Goal: Information Seeking & Learning: Find specific fact

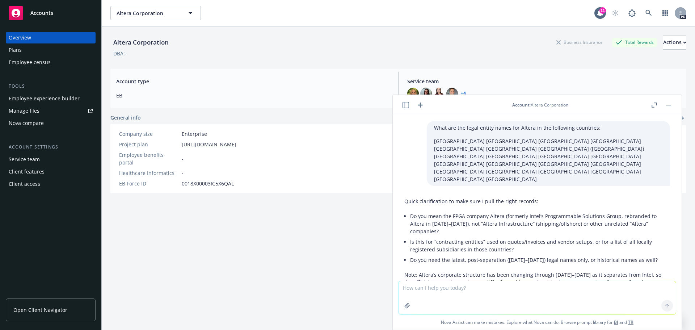
scroll to position [3116, 0]
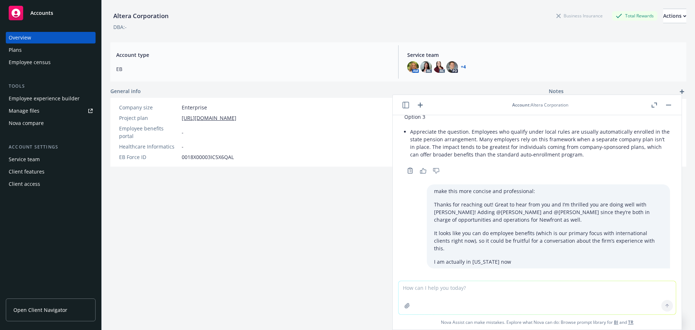
click at [423, 291] on textarea at bounding box center [537, 297] width 277 height 33
type textarea "what is [PERSON_NAME]'s legal entity name in [GEOGRAPHIC_DATA]"
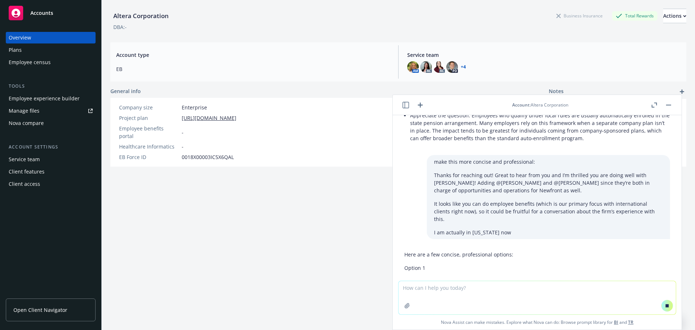
scroll to position [2993, 0]
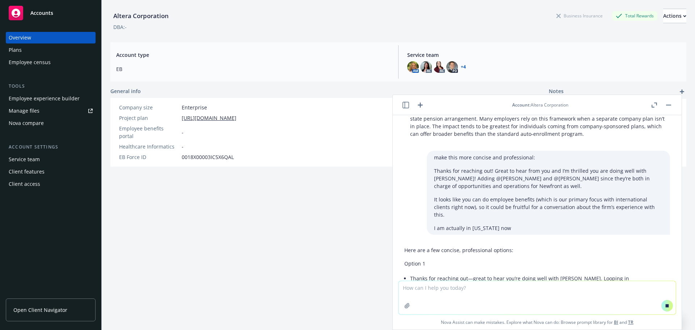
click at [431, 290] on textarea at bounding box center [537, 297] width 277 height 33
type textarea "what is SBC Group's legal entity name in [GEOGRAPHIC_DATA]"
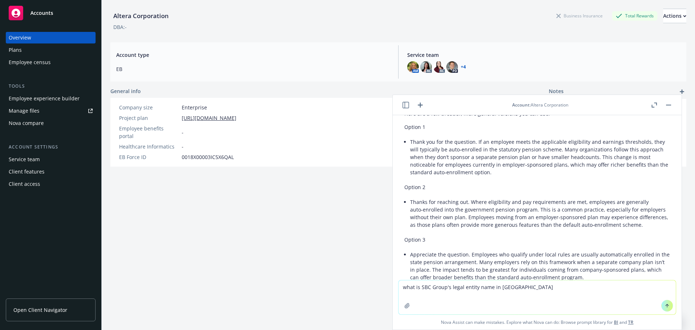
scroll to position [3181, 0]
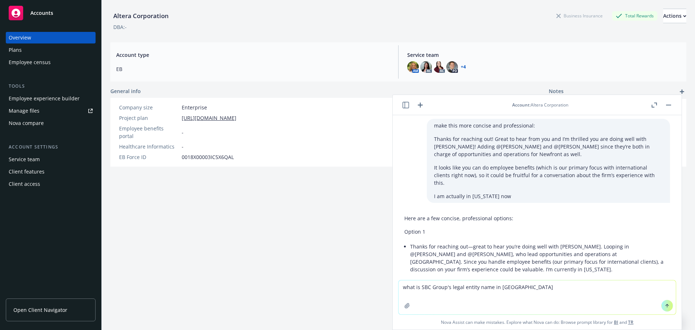
click at [527, 294] on textarea "what is SBC Group's legal entity name in [GEOGRAPHIC_DATA]" at bounding box center [537, 297] width 277 height 34
click at [665, 304] on icon at bounding box center [667, 305] width 5 height 5
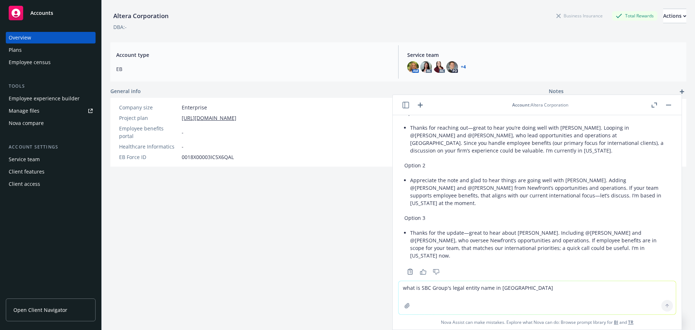
scroll to position [3304, 0]
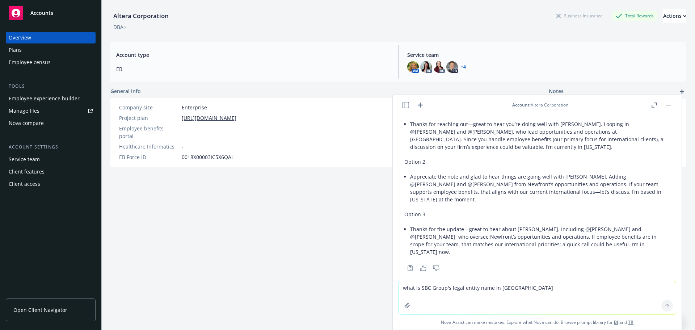
click at [469, 290] on textarea "what is SBC Group's legal entity name in [GEOGRAPHIC_DATA]" at bounding box center [537, 297] width 277 height 33
click at [417, 285] on textarea "what is SBC Group's legal entity name in [GEOGRAPHIC_DATA]" at bounding box center [537, 297] width 277 height 33
paste textarea "Sumida Brokers & Consulting"
type textarea "Sumida Brokers & Consulting legal entity name in [GEOGRAPHIC_DATA]"
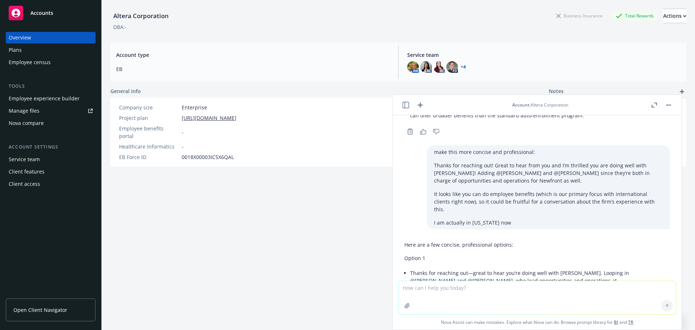
scroll to position [3405, 0]
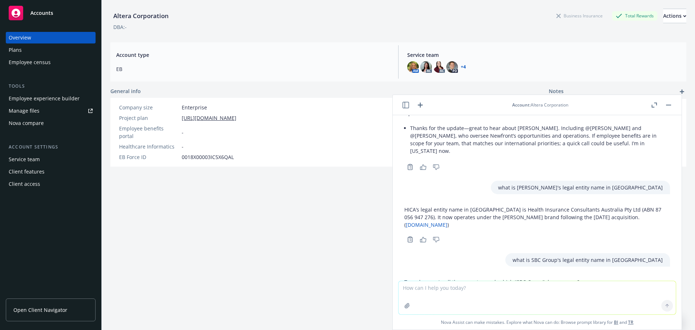
click at [468, 287] on textarea at bounding box center [537, 297] width 277 height 33
click at [468, 286] on textarea at bounding box center [537, 297] width 277 height 33
paste textarea "[GEOGRAPHIC_DATA] [GEOGRAPHIC_DATA] [GEOGRAPHIC_DATA] [GEOGRAPHIC_DATA] [GEOGRA…"
type textarea "what are the legal entity names for AON in the following countries: [GEOGRAPHIC…"
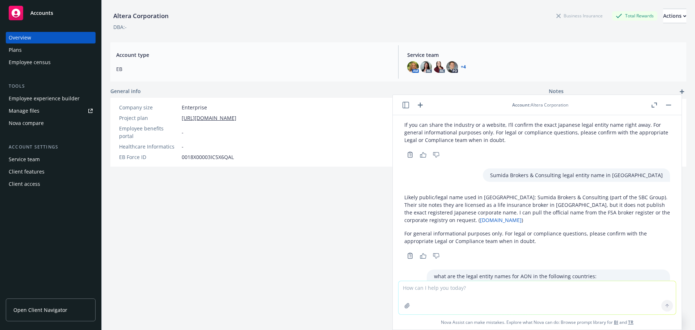
scroll to position [3625, 0]
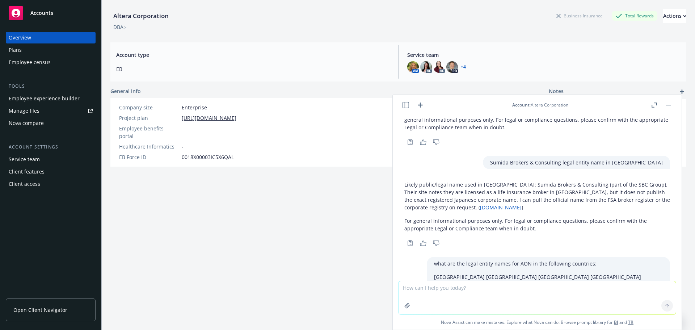
drag, startPoint x: 416, startPoint y: 143, endPoint x: 477, endPoint y: 145, distance: 61.2
copy li "Aon Solutions Canada Inc."
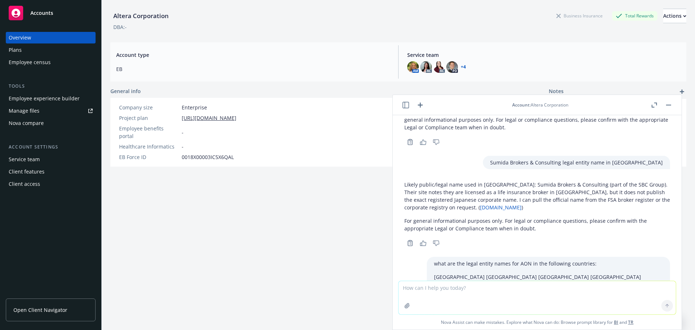
drag, startPoint x: 416, startPoint y: 165, endPoint x: 564, endPoint y: 163, distance: 148.4
copy li "Aon Affinity Mexico Agente de Seguros y de Fianzas, S.A. de C.V"
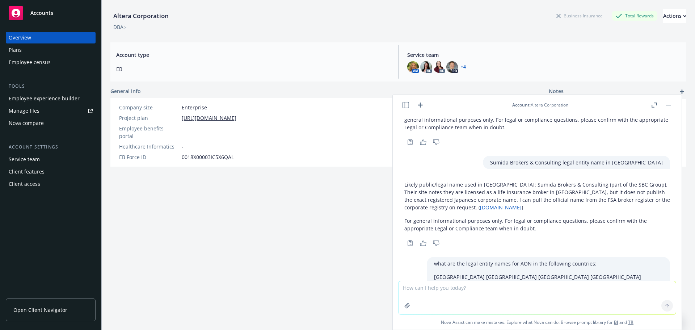
drag, startPoint x: 417, startPoint y: 218, endPoint x: 544, endPoint y: 217, distance: 126.7
copy li "Aon-COFCO Insurance Brokers Co., Ltd. (合资经纪公司)"
drag, startPoint x: 416, startPoint y: 239, endPoint x: 472, endPoint y: 239, distance: 55.7
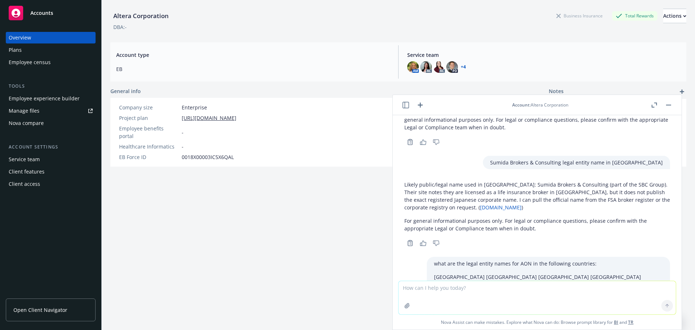
copy li "Aon Hong Kong Limited"
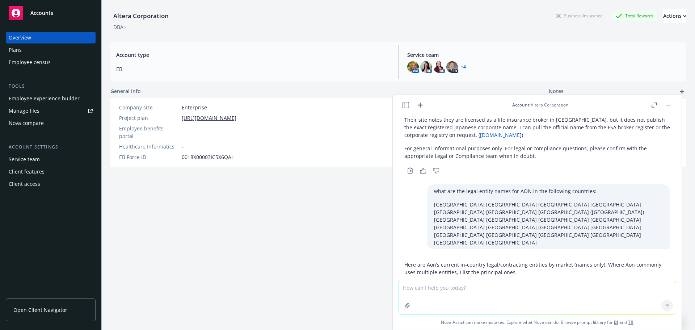
scroll to position [3734, 0]
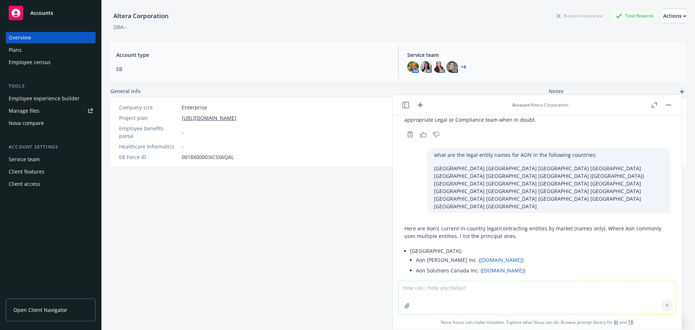
drag, startPoint x: 417, startPoint y: 150, endPoint x: 489, endPoint y: 150, distance: 72.0
drag, startPoint x: 417, startPoint y: 161, endPoint x: 519, endPoint y: 163, distance: 102.5
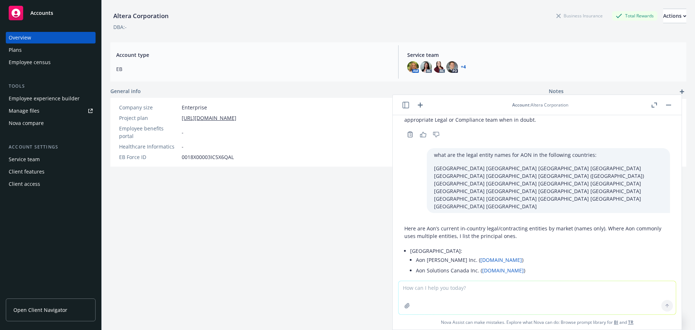
copy li "Aon India Insurance Brokers Private Limited"
drag, startPoint x: 417, startPoint y: 192, endPoint x: 450, endPoint y: 193, distance: 33.0
copy li "Aon Japan Ltd."
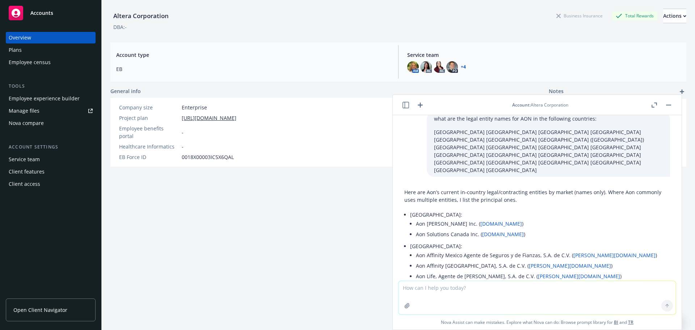
scroll to position [3806, 0]
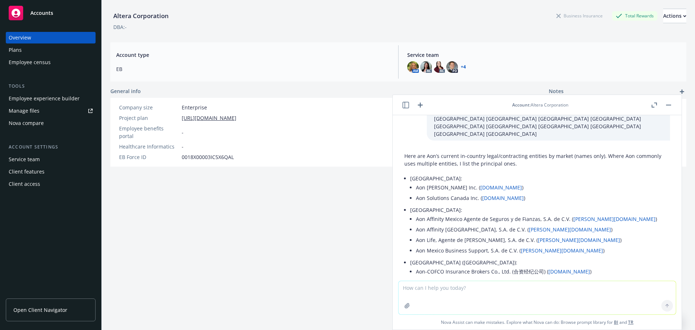
drag, startPoint x: 416, startPoint y: 161, endPoint x: 450, endPoint y: 163, distance: 34.4
copy li "Aon Korea Inc."
drag, startPoint x: 417, startPoint y: 192, endPoint x: 484, endPoint y: 194, distance: 67.0
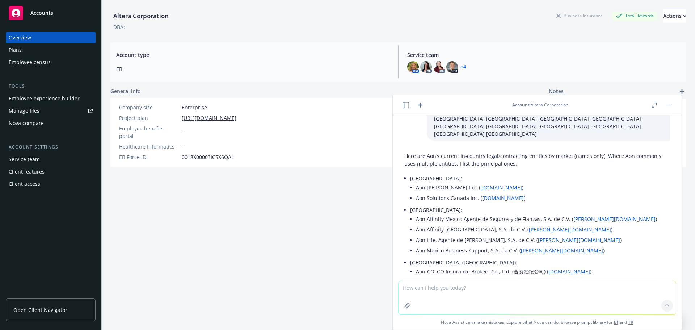
copy li "Aon Insurance Brokers ([GEOGRAPHIC_DATA]) Sdn. Bhd."
drag, startPoint x: 416, startPoint y: 237, endPoint x: 471, endPoint y: 235, distance: 55.1
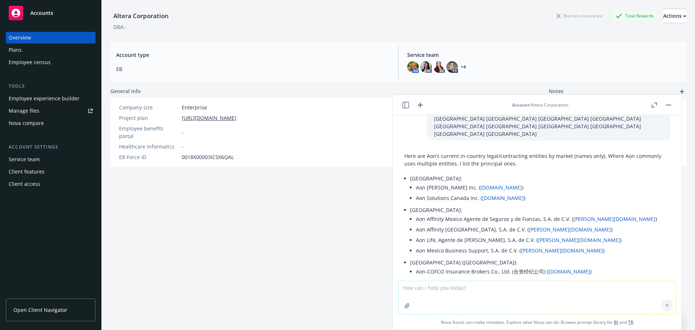
copy li "Aon Singapore Pte. Ltd."
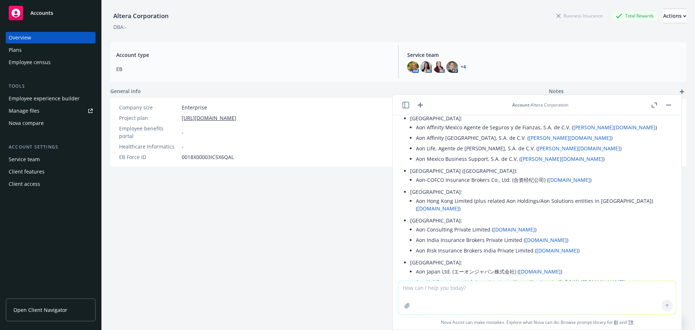
scroll to position [3915, 0]
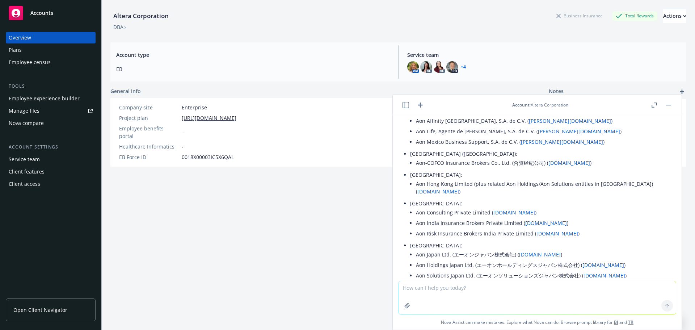
drag, startPoint x: 486, startPoint y: 169, endPoint x: 559, endPoint y: 170, distance: 72.8
copy li "Aon Insurance Brokers Co., Ltd."
drag, startPoint x: 416, startPoint y: 169, endPoint x: 481, endPoint y: 169, distance: 65.2
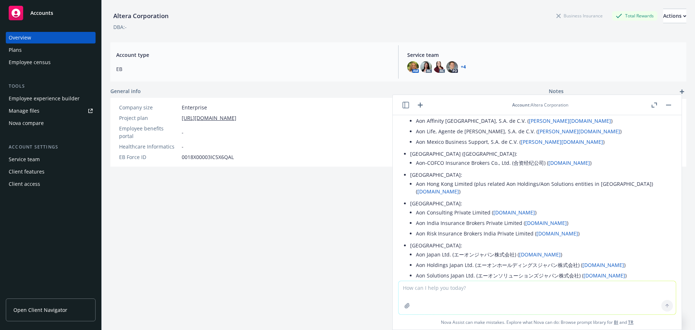
drag, startPoint x: 416, startPoint y: 201, endPoint x: 501, endPoint y: 200, distance: 84.7
drag, startPoint x: 416, startPoint y: 222, endPoint x: 458, endPoint y: 220, distance: 41.7
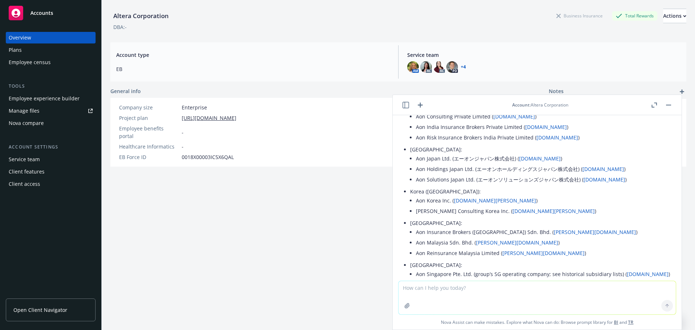
scroll to position [4023, 0]
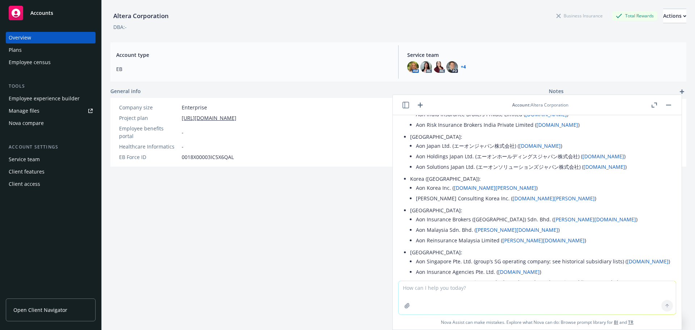
drag, startPoint x: 416, startPoint y: 133, endPoint x: 452, endPoint y: 133, distance: 35.5
drag, startPoint x: 416, startPoint y: 154, endPoint x: 483, endPoint y: 157, distance: 67.0
drag, startPoint x: 436, startPoint y: 190, endPoint x: 429, endPoint y: 185, distance: 8.6
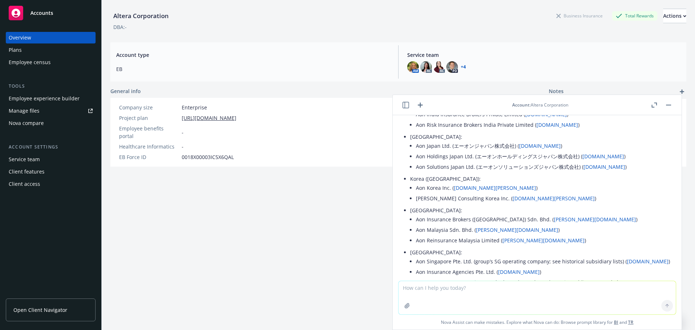
drag, startPoint x: 417, startPoint y: 175, endPoint x: 523, endPoint y: 174, distance: 106.8
drag, startPoint x: 416, startPoint y: 196, endPoint x: 462, endPoint y: 196, distance: 46.0
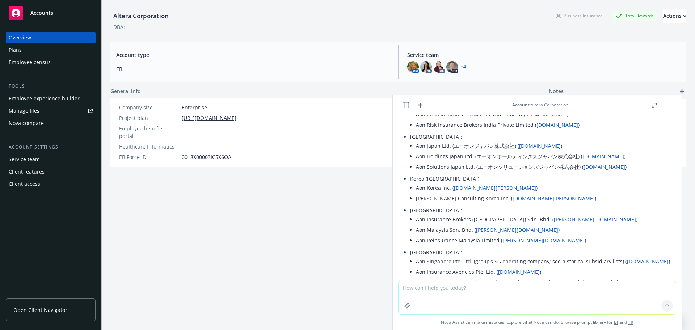
drag, startPoint x: 416, startPoint y: 217, endPoint x: 500, endPoint y: 219, distance: 83.6
drag, startPoint x: 417, startPoint y: 249, endPoint x: 540, endPoint y: 248, distance: 122.4
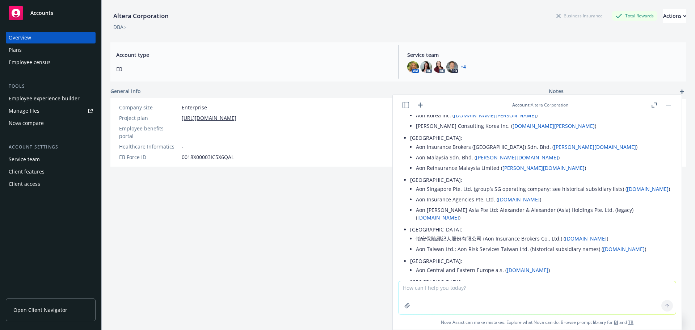
scroll to position [4132, 0]
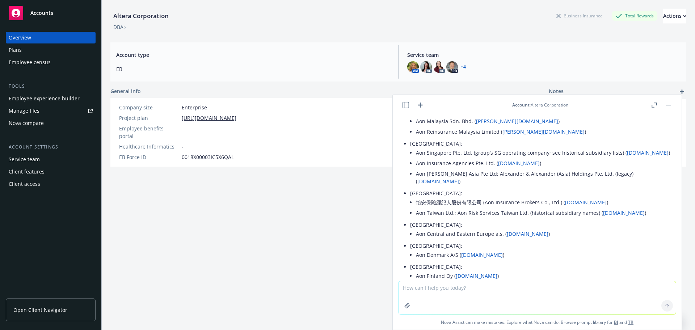
drag, startPoint x: 416, startPoint y: 162, endPoint x: 496, endPoint y: 162, distance: 79.3
drag, startPoint x: 416, startPoint y: 172, endPoint x: 484, endPoint y: 173, distance: 68.4
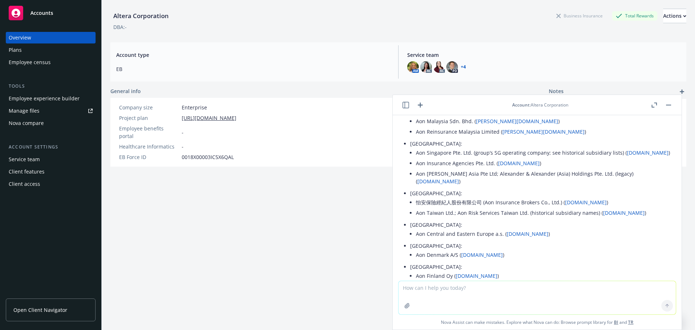
drag, startPoint x: 416, startPoint y: 193, endPoint x: 453, endPoint y: 194, distance: 37.3
drag, startPoint x: 417, startPoint y: 214, endPoint x: 454, endPoint y: 214, distance: 37.3
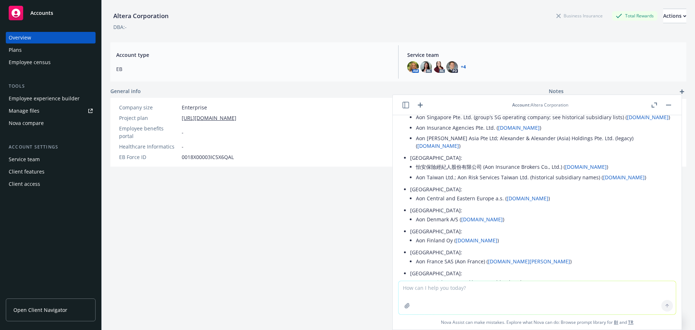
scroll to position [4168, 0]
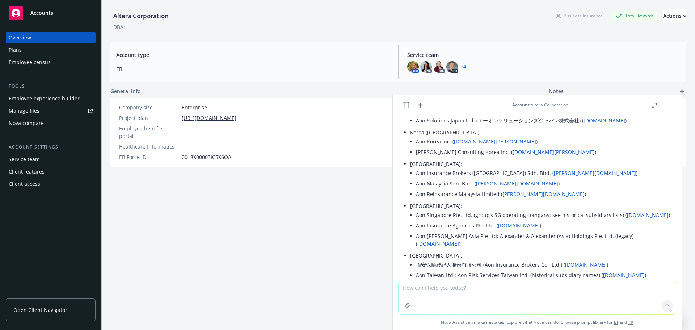
scroll to position [3951, 0]
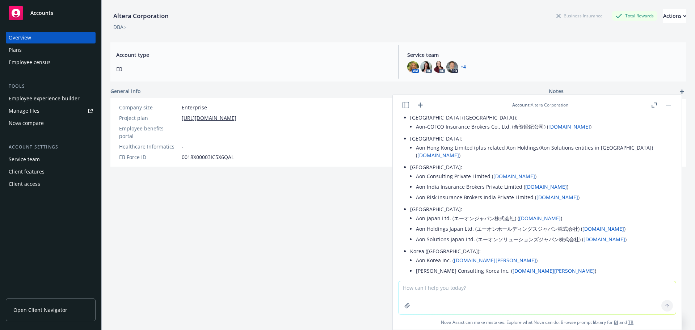
click at [308, 257] on div "Altera Corporation Business Insurance Total Rewards Actions DBA: - Account type…" at bounding box center [398, 160] width 576 height 321
click at [669, 107] on button "button" at bounding box center [668, 105] width 9 height 9
